Goal: Task Accomplishment & Management: Use online tool/utility

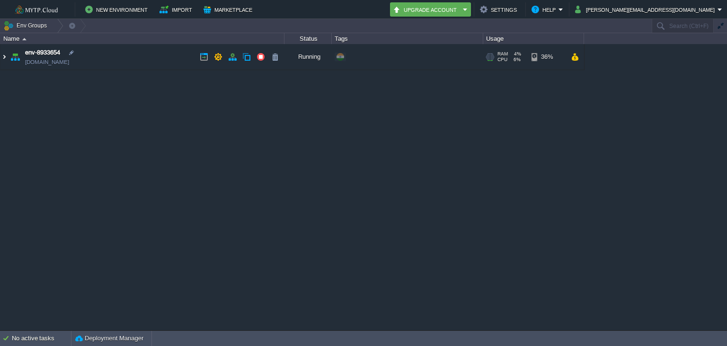
click at [1, 57] on img at bounding box center [4, 57] width 8 height 26
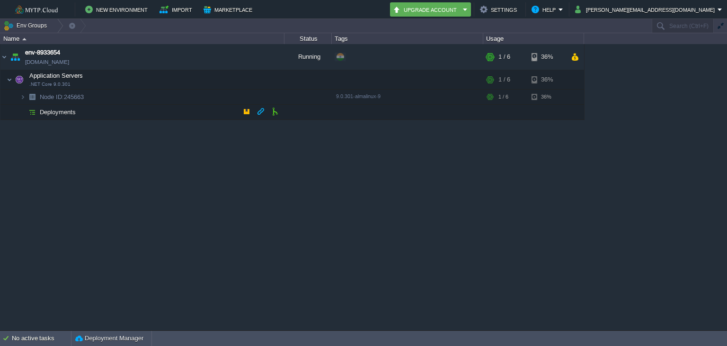
drag, startPoint x: 48, startPoint y: 112, endPoint x: 61, endPoint y: 124, distance: 17.1
click at [48, 112] on span "Deployments" at bounding box center [58, 112] width 38 height 8
click at [465, 268] on div "env-8933654 [DOMAIN_NAME] Running + Add to Env Group RAM 4% CPU 6% 1 / 6 36% Ap…" at bounding box center [363, 187] width 727 height 286
click at [250, 115] on button "button" at bounding box center [246, 111] width 9 height 9
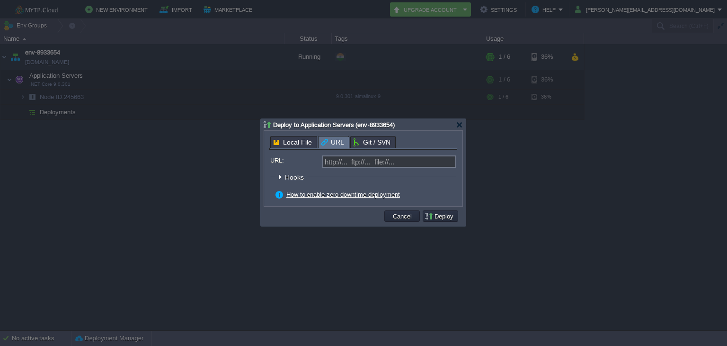
click at [327, 142] on span "URL" at bounding box center [332, 142] width 23 height 12
click at [358, 161] on input "URL:" at bounding box center [389, 161] width 134 height 12
paste input "[URL][DOMAIN_NAME] EmailEx [DATE].zip"
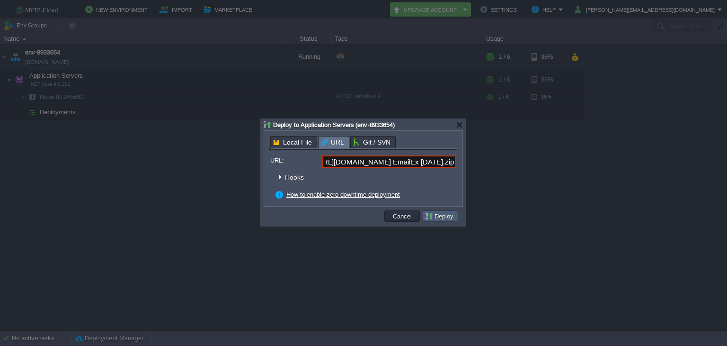
click at [432, 214] on button "Deploy" at bounding box center [441, 216] width 32 height 9
click at [454, 216] on button "Deploy" at bounding box center [441, 216] width 32 height 9
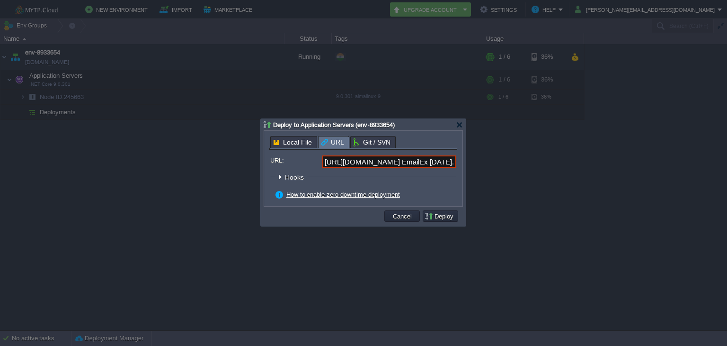
click at [277, 174] on div at bounding box center [279, 176] width 7 height 7
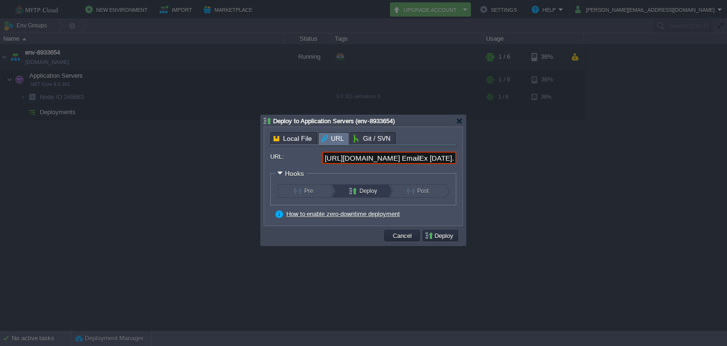
click at [341, 195] on div "Deploy" at bounding box center [362, 190] width 53 height 13
click at [348, 195] on div "Deploy" at bounding box center [362, 190] width 53 height 13
click at [311, 190] on button "Pre" at bounding box center [310, 190] width 32 height 13
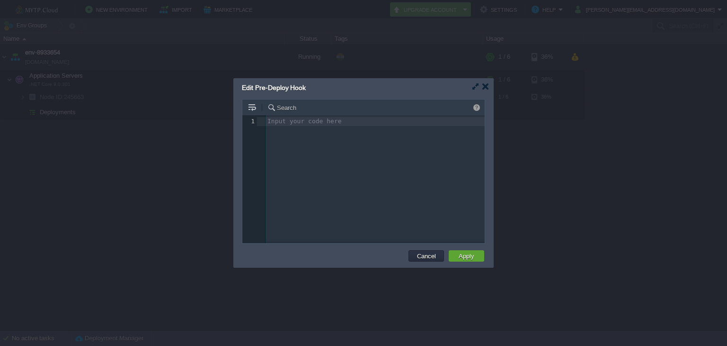
scroll to position [3, 0]
click at [428, 252] on button "Cancel" at bounding box center [426, 255] width 25 height 9
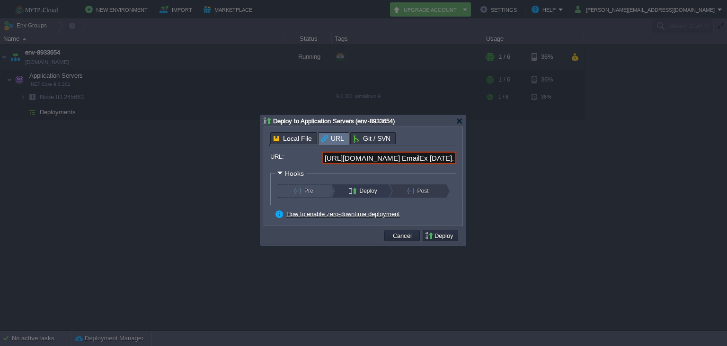
click at [418, 186] on button "Post" at bounding box center [423, 190] width 32 height 13
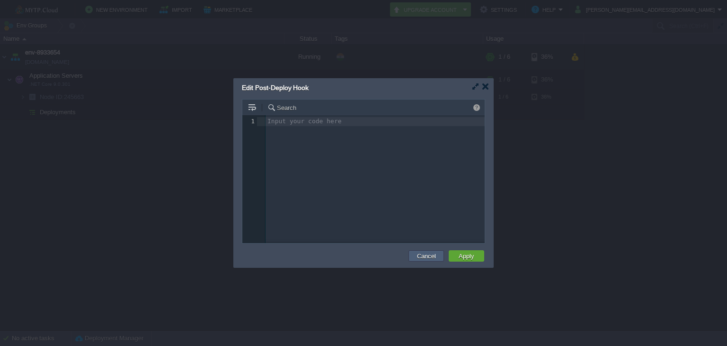
click at [431, 251] on button "Cancel" at bounding box center [426, 255] width 25 height 9
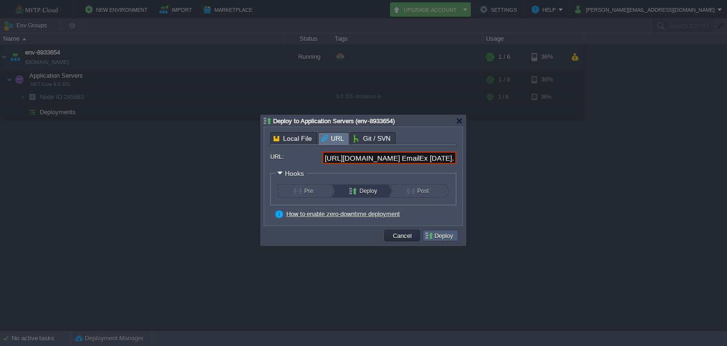
click at [443, 239] on button "Deploy" at bounding box center [441, 235] width 32 height 9
click at [375, 138] on span "Git / SVN" at bounding box center [372, 138] width 37 height 11
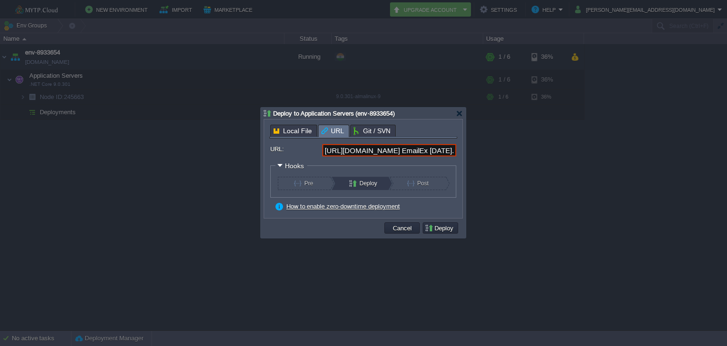
click at [326, 133] on span "URL" at bounding box center [332, 131] width 23 height 12
click at [339, 147] on input "[URL][DOMAIN_NAME] EmailEx [DATE].zip" at bounding box center [389, 150] width 134 height 12
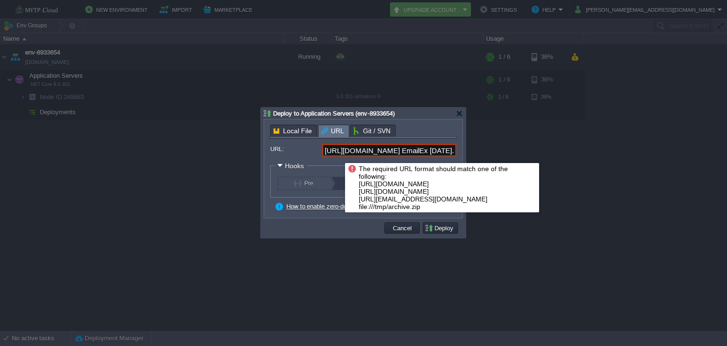
click at [327, 151] on input "[URL][DOMAIN_NAME] EmailEx [DATE].zip" at bounding box center [389, 150] width 134 height 12
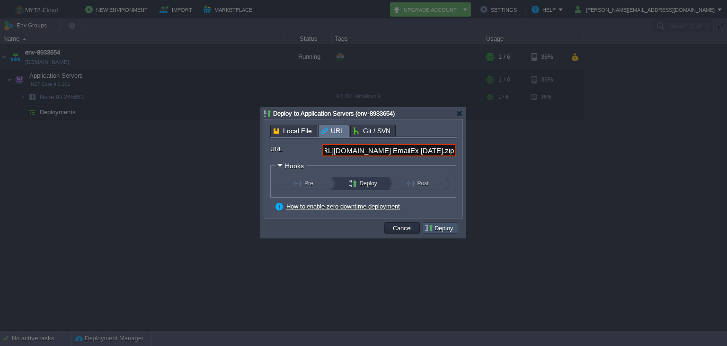
scroll to position [0, 0]
click at [446, 230] on button "Deploy" at bounding box center [441, 227] width 32 height 9
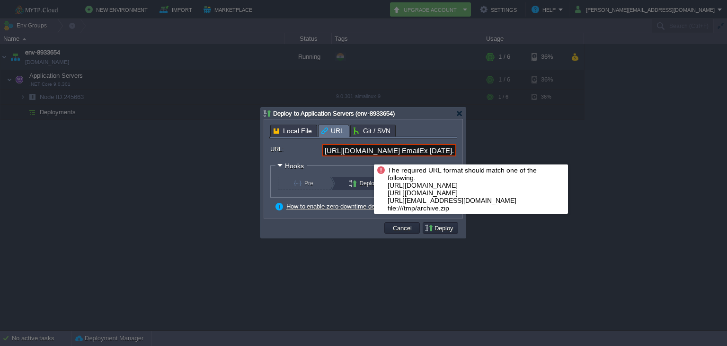
click at [347, 149] on input "[URL][DOMAIN_NAME] EmailEx [DATE].zip" at bounding box center [389, 150] width 134 height 12
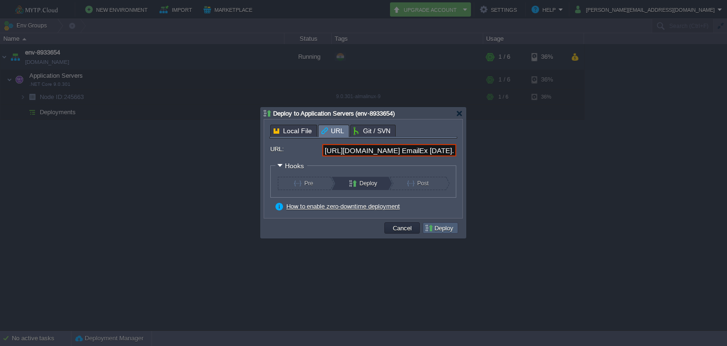
type input "[URL][DOMAIN_NAME] EmailEx [DATE].zip"
click at [438, 227] on button "Deploy" at bounding box center [441, 227] width 32 height 9
click at [426, 224] on button "Deploy" at bounding box center [441, 227] width 32 height 9
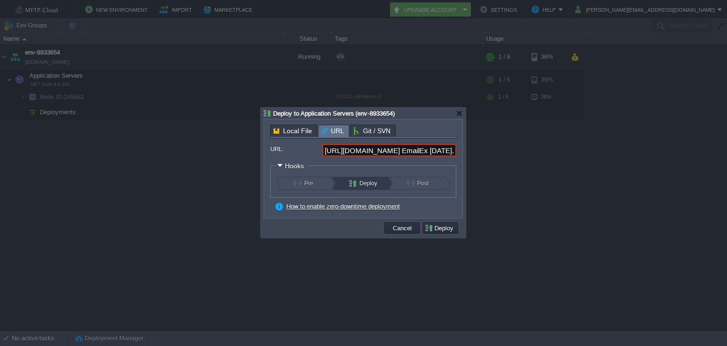
click at [457, 114] on div at bounding box center [459, 113] width 7 height 7
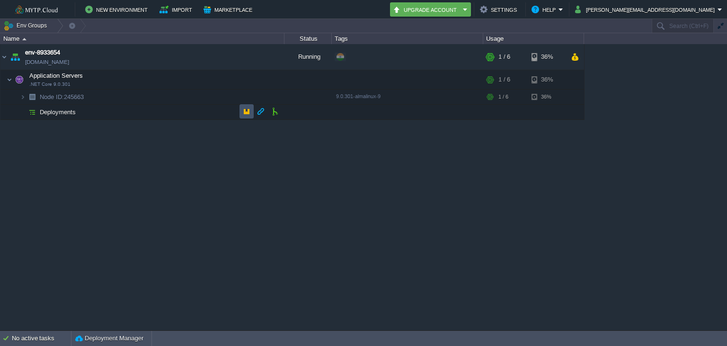
click at [246, 110] on button "button" at bounding box center [246, 111] width 9 height 9
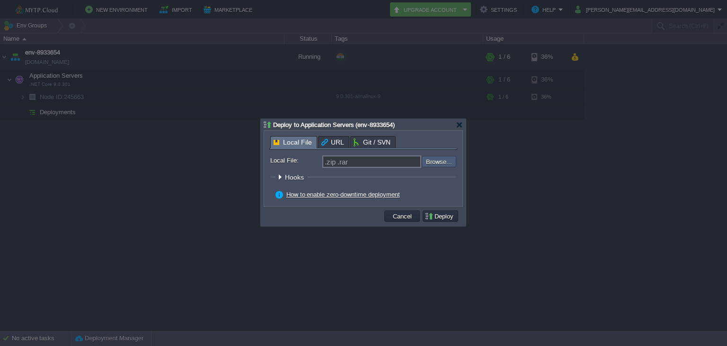
click at [452, 157] on input "file" at bounding box center [397, 161] width 120 height 11
type input "C:\fakepath\WTCorp EmailEx [DATE].zip"
type input "WTCorp EmailEx [DATE].zip"
click at [443, 214] on button "Deploy" at bounding box center [441, 216] width 32 height 9
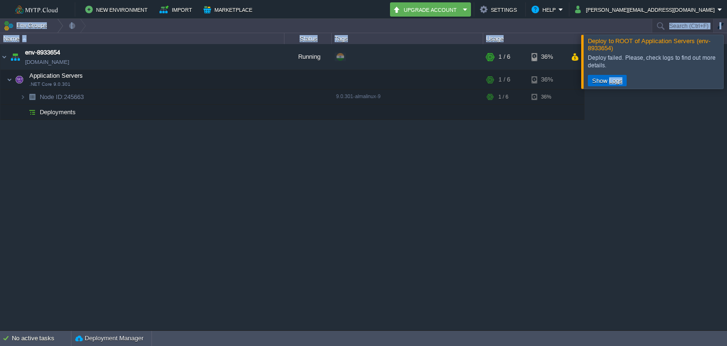
click at [609, 77] on button "Show Logs" at bounding box center [607, 80] width 36 height 9
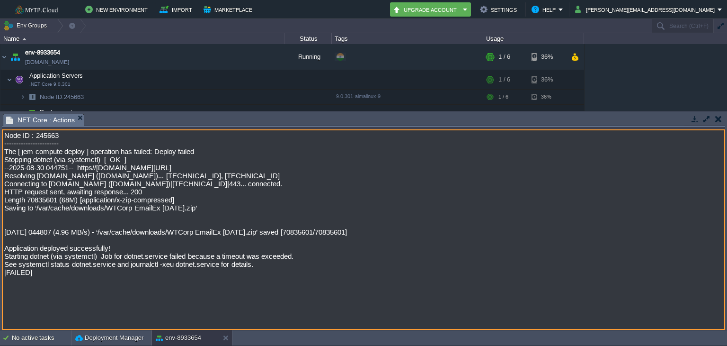
drag, startPoint x: 2, startPoint y: 278, endPoint x: 256, endPoint y: 273, distance: 253.3
click at [256, 273] on textarea "Node ID : 245663 ----------------------- The [ jem compute deploy ] operation h…" at bounding box center [363, 229] width 723 height 200
click at [717, 115] on button "button" at bounding box center [718, 119] width 7 height 9
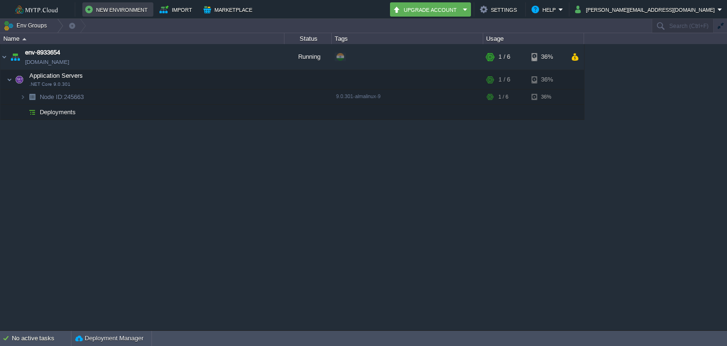
click at [100, 7] on button "New Environment" at bounding box center [117, 9] width 65 height 11
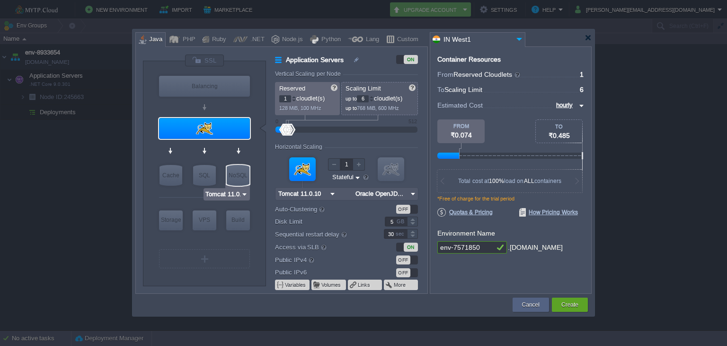
type input "NGINX 1.28.0"
click at [250, 35] on div ".NET" at bounding box center [256, 40] width 17 height 14
type input "Application Servers"
type input ".NET Core 9.0.301"
type input ".NET 9.0.301"
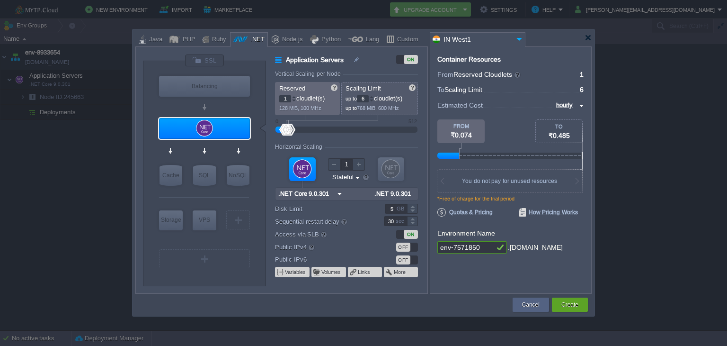
type input ".NET Core 9.0.301"
click at [233, 145] on img at bounding box center [233, 146] width 7 height 9
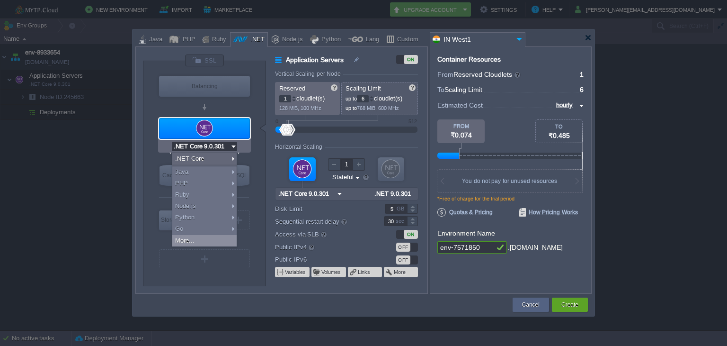
click at [197, 243] on div "More..." at bounding box center [204, 240] width 64 height 11
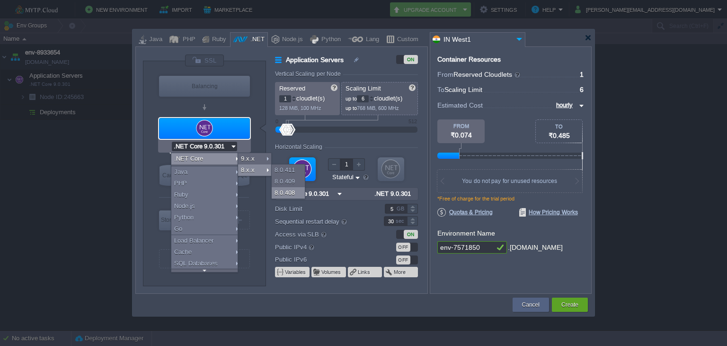
click at [289, 189] on div "8.0.408" at bounding box center [288, 192] width 33 height 11
type input ".NET Core 8.0.408"
type input ".NET 8.0.408"
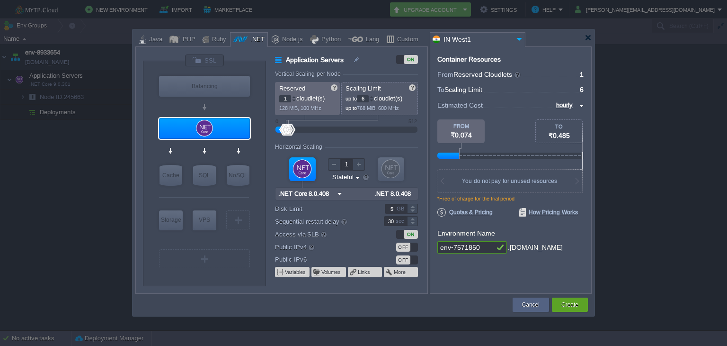
click at [341, 194] on img at bounding box center [340, 193] width 10 height 12
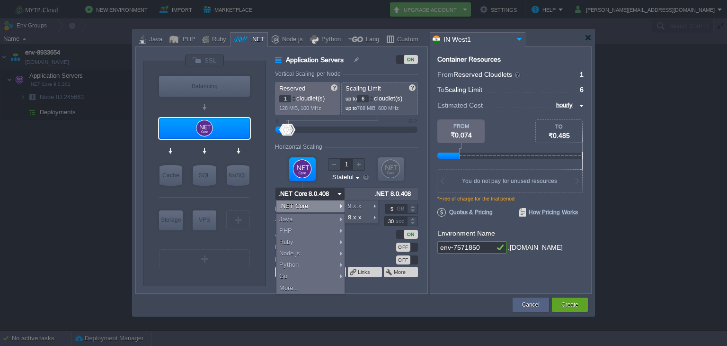
click at [405, 200] on div "VM VM" at bounding box center [346, 176] width 143 height 51
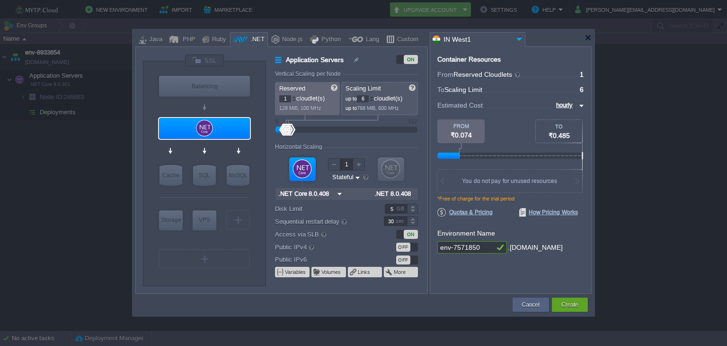
click at [406, 195] on input ".NET 8.0.408" at bounding box center [395, 193] width 46 height 12
click at [407, 191] on input ".NET 8.0.408" at bounding box center [395, 193] width 46 height 12
click at [302, 270] on button "Variables" at bounding box center [296, 272] width 22 height 8
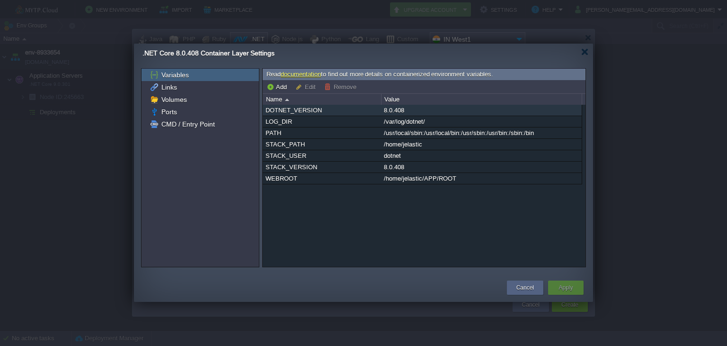
click at [337, 113] on div "DOTNET_VERSION" at bounding box center [321, 110] width 117 height 11
click at [169, 86] on span "Links" at bounding box center [169, 87] width 19 height 9
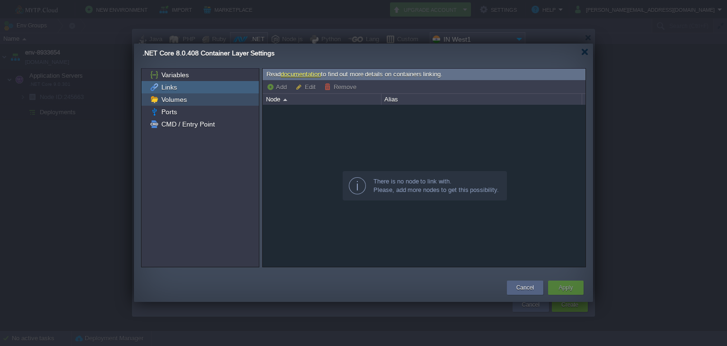
click at [176, 100] on span "Volumes" at bounding box center [174, 99] width 29 height 9
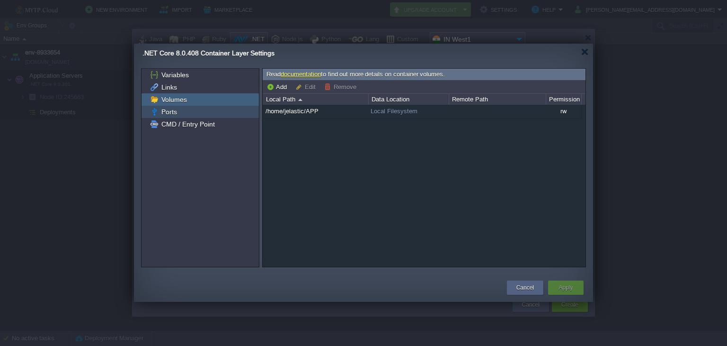
click at [173, 111] on span "Ports" at bounding box center [169, 111] width 19 height 9
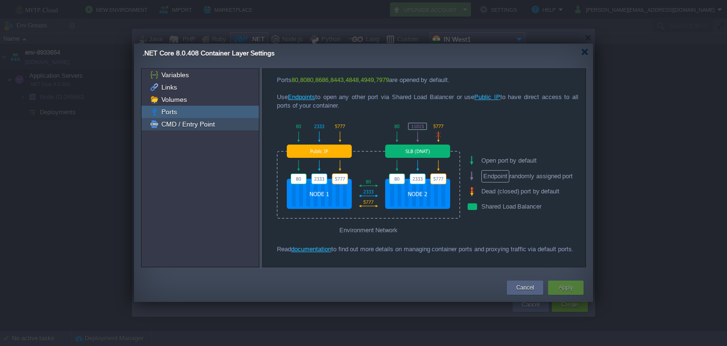
click at [179, 125] on span "CMD / Entry Point" at bounding box center [188, 124] width 57 height 9
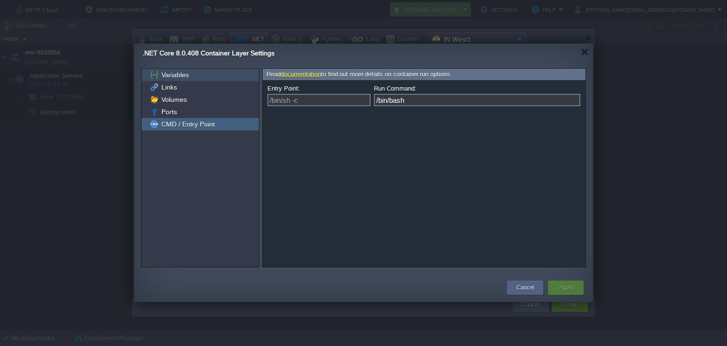
click at [174, 80] on div "Variables" at bounding box center [200, 75] width 117 height 12
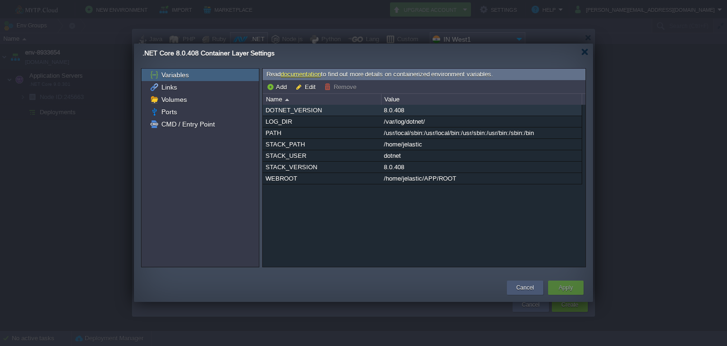
click at [525, 288] on button "Cancel" at bounding box center [525, 287] width 18 height 9
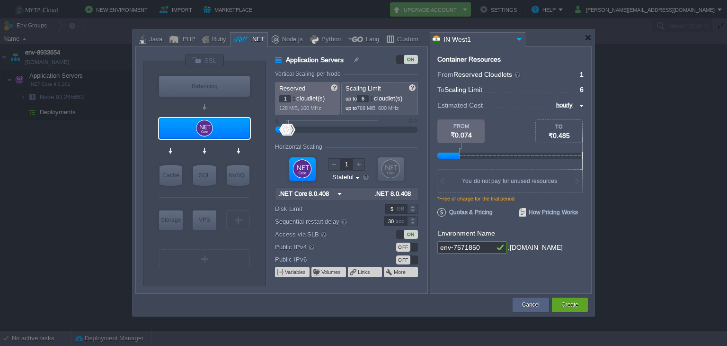
click at [354, 175] on img at bounding box center [357, 177] width 7 height 9
click at [305, 169] on div at bounding box center [302, 169] width 27 height 24
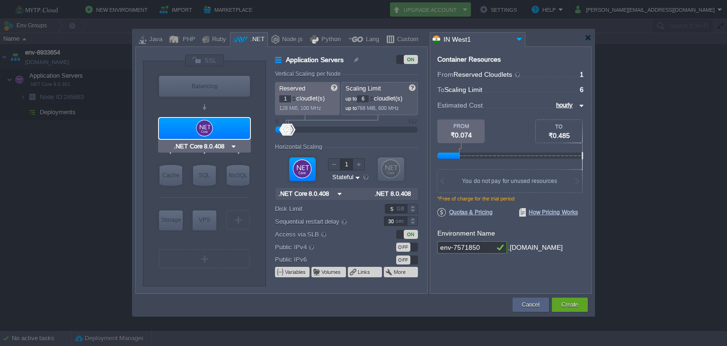
click at [217, 129] on div at bounding box center [204, 128] width 91 height 21
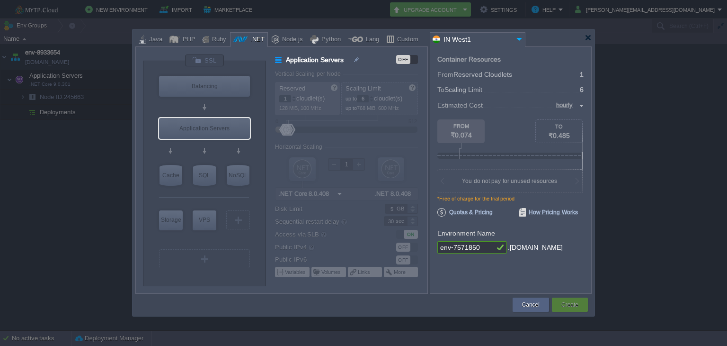
click at [233, 145] on div at bounding box center [204, 152] width 90 height 22
click at [214, 124] on div "Application Servers" at bounding box center [204, 128] width 91 height 21
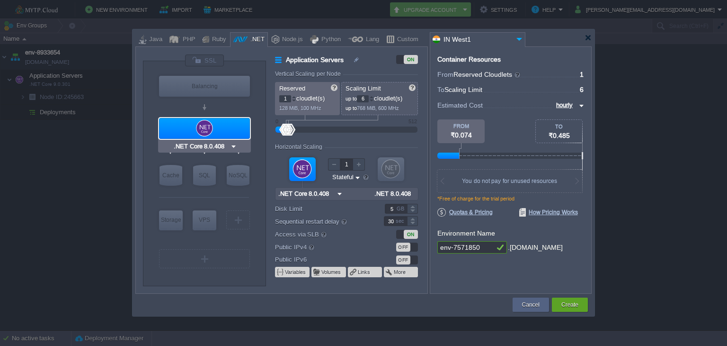
click at [202, 127] on div at bounding box center [204, 128] width 91 height 21
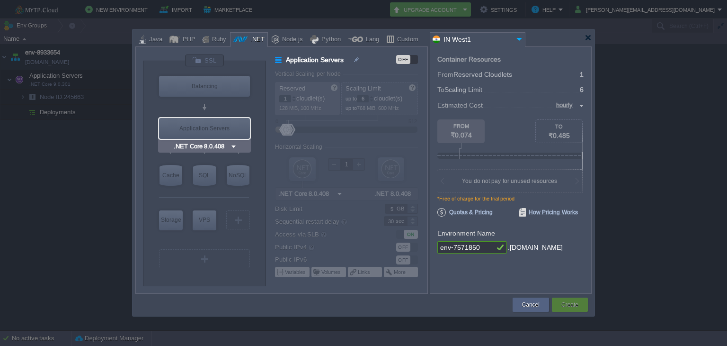
click at [225, 134] on div "Application Servers" at bounding box center [204, 128] width 91 height 21
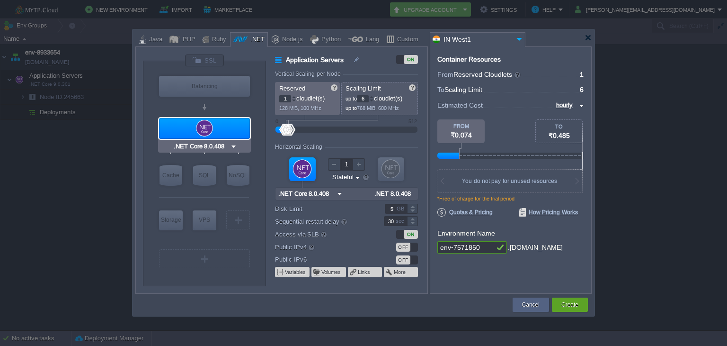
type input "NGINX 1.28.0"
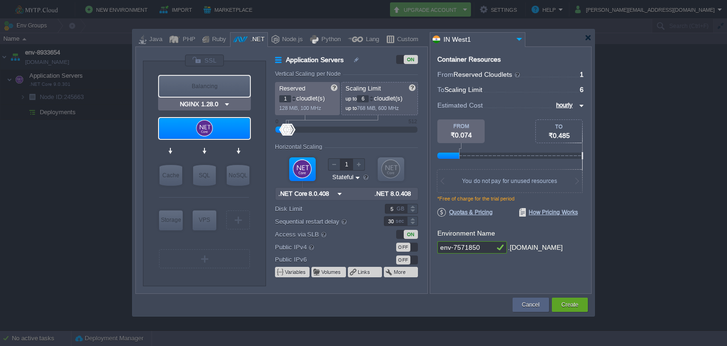
click at [230, 88] on div "Balancing" at bounding box center [204, 86] width 91 height 21
type input "Load Balancer"
type input "4"
type input "NGINX 1.28.0"
type input "1.28.0-almalinux-9"
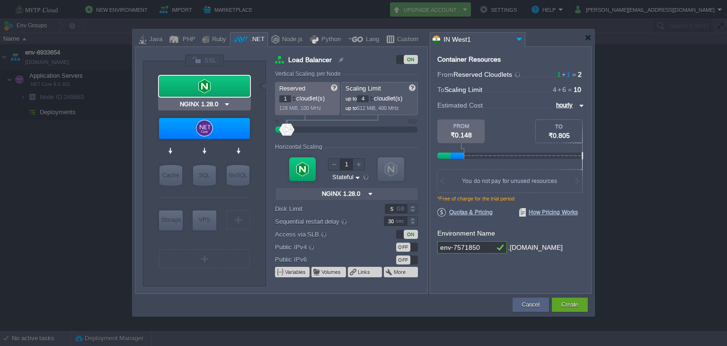
click at [226, 103] on img at bounding box center [226, 103] width 7 height 9
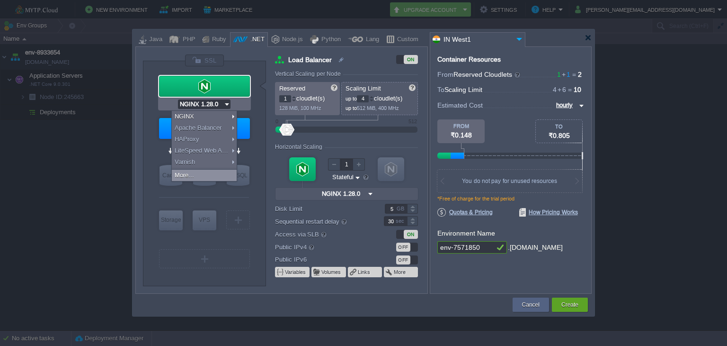
click at [210, 178] on div "More..." at bounding box center [204, 174] width 65 height 11
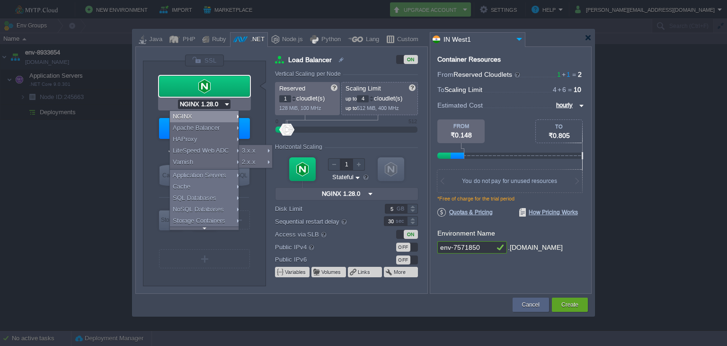
click at [218, 42] on div "Ruby" at bounding box center [217, 40] width 17 height 14
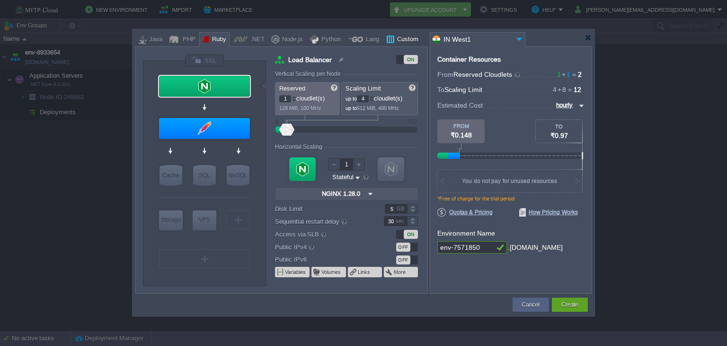
click at [386, 40] on div at bounding box center [390, 39] width 8 height 14
type input "Load Balancer"
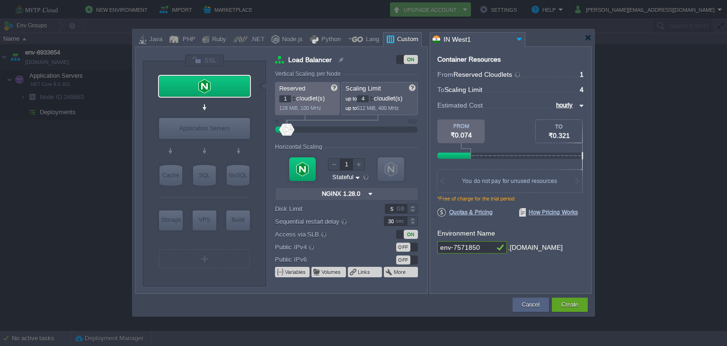
type input "[DATE]"
click at [231, 130] on div "Application Servers" at bounding box center [204, 128] width 91 height 21
type input "Application Servers"
type input "8"
type input "[DATE]"
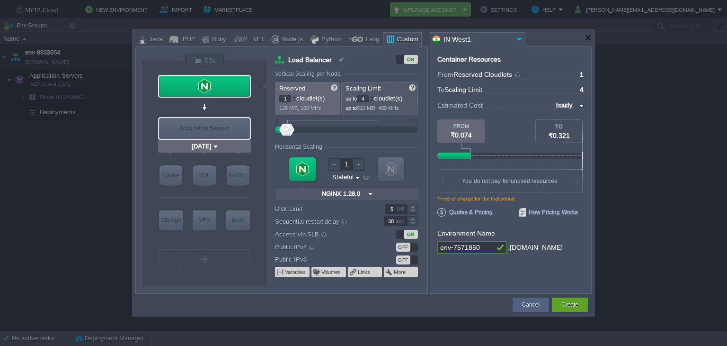
type input "null"
type input "[DATE]-ruby-3.4...."
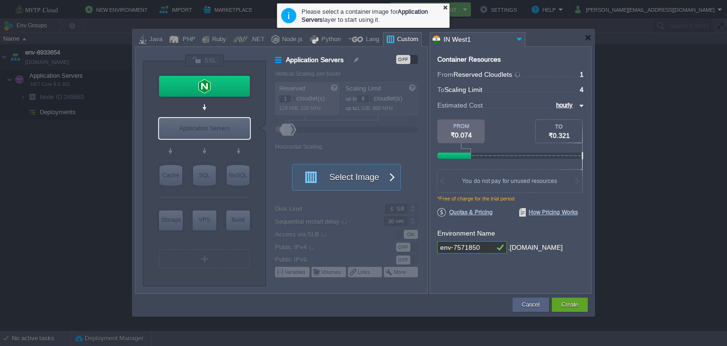
click at [442, 9] on div at bounding box center [445, 7] width 6 height 6
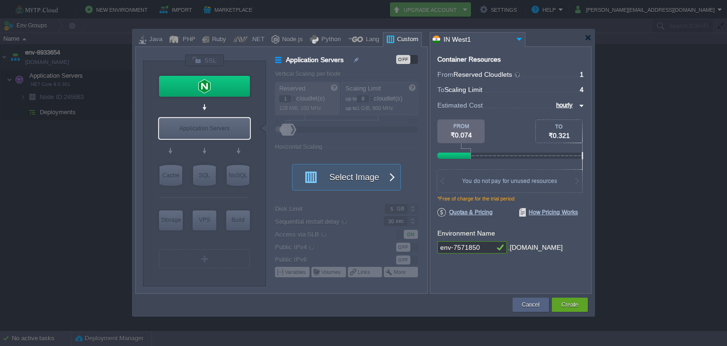
type input "NGINX 1.28.0"
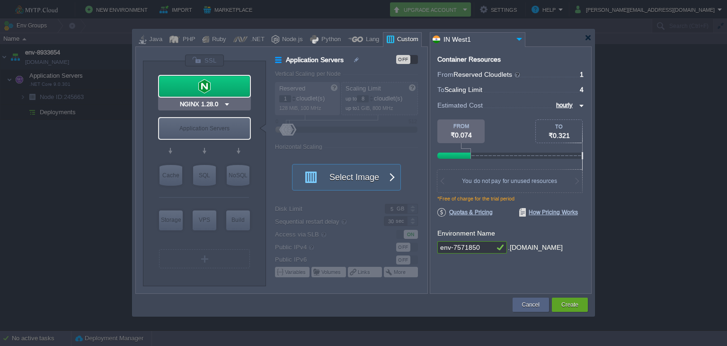
click at [203, 86] on div at bounding box center [204, 86] width 91 height 21
type input "Load Balancer"
type input "4"
type input "NGINX 1.28.0"
type input "1.28.0-almalinux-9"
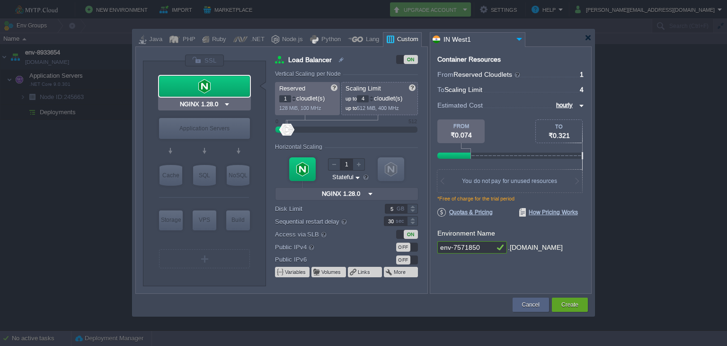
click at [225, 100] on img at bounding box center [226, 103] width 7 height 9
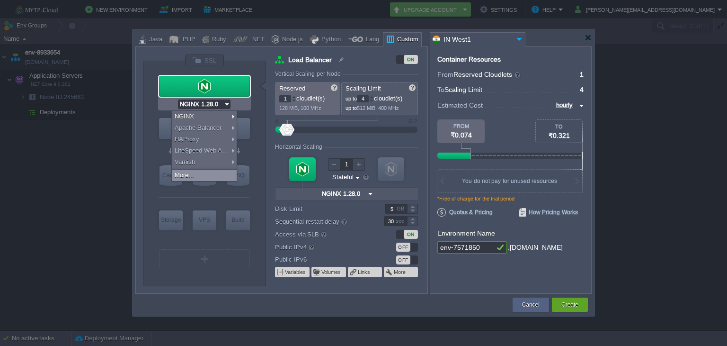
click at [199, 174] on div "More..." at bounding box center [204, 174] width 65 height 11
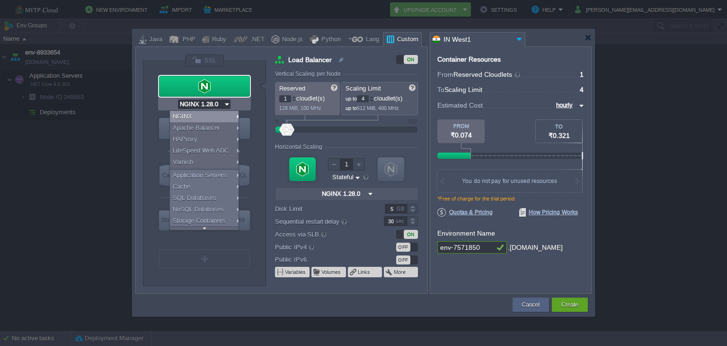
click at [583, 39] on div at bounding box center [363, 37] width 456 height 17
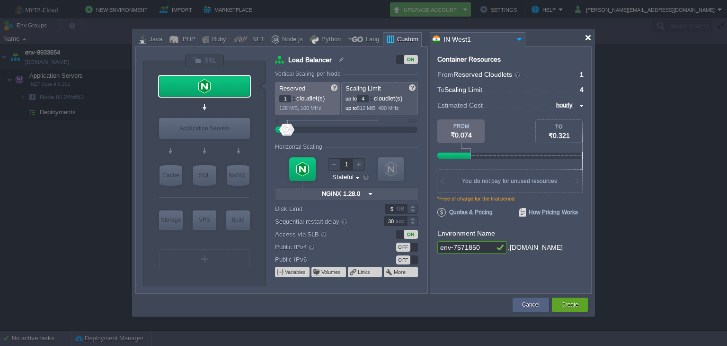
click at [587, 37] on div at bounding box center [588, 37] width 7 height 7
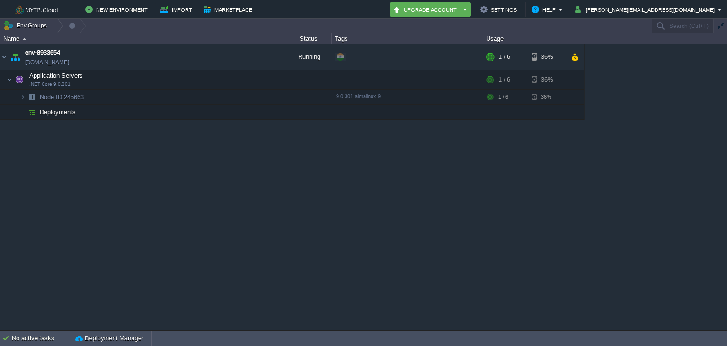
drag, startPoint x: 624, startPoint y: 154, endPoint x: 617, endPoint y: 142, distance: 13.6
click at [623, 154] on div "env-8933654 [DOMAIN_NAME] Running + Add to Env Group RAM 4% CPU 3% 1 / 6 36% Ap…" at bounding box center [363, 187] width 727 height 286
